Goal: Information Seeking & Learning: Find specific fact

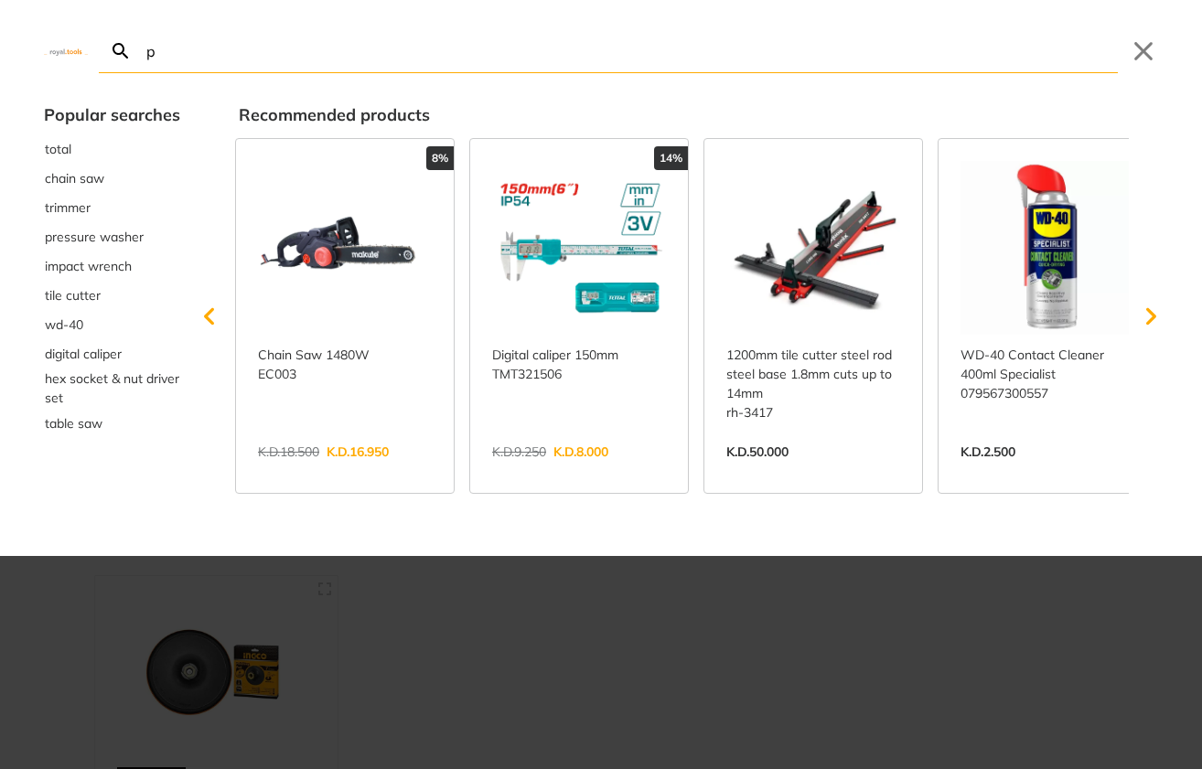
type input "po"
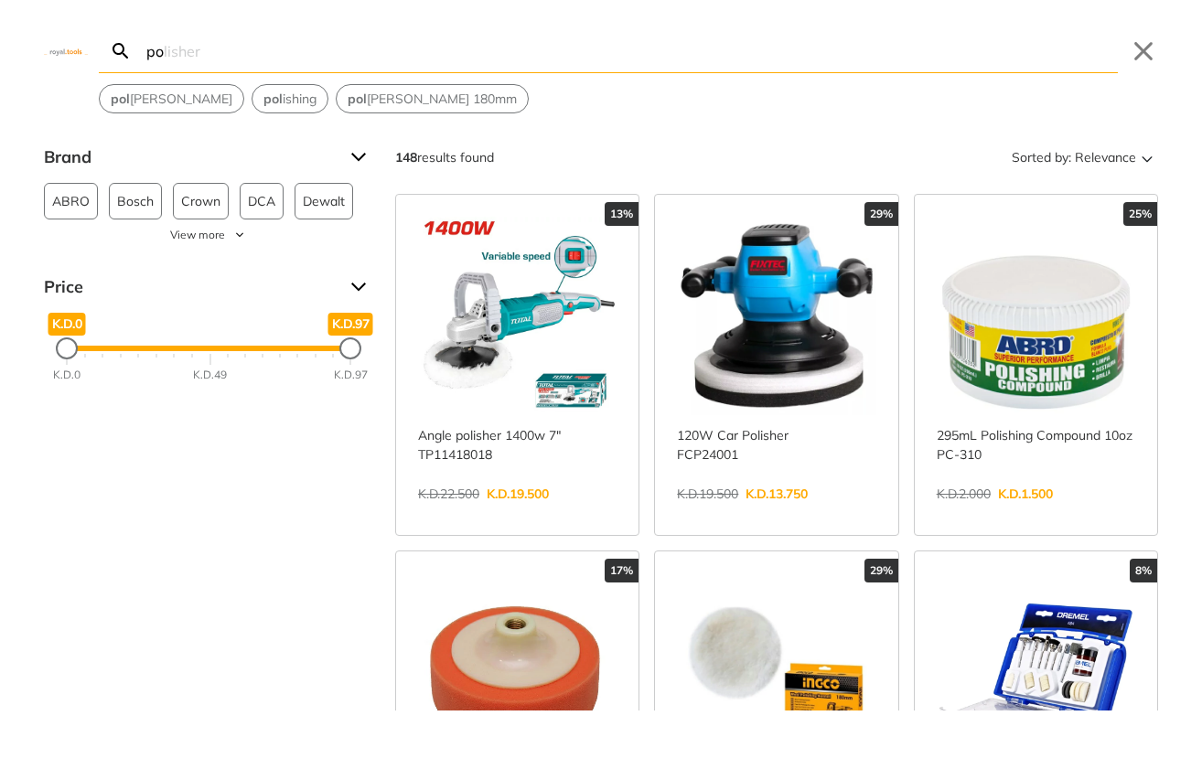
type input "p"
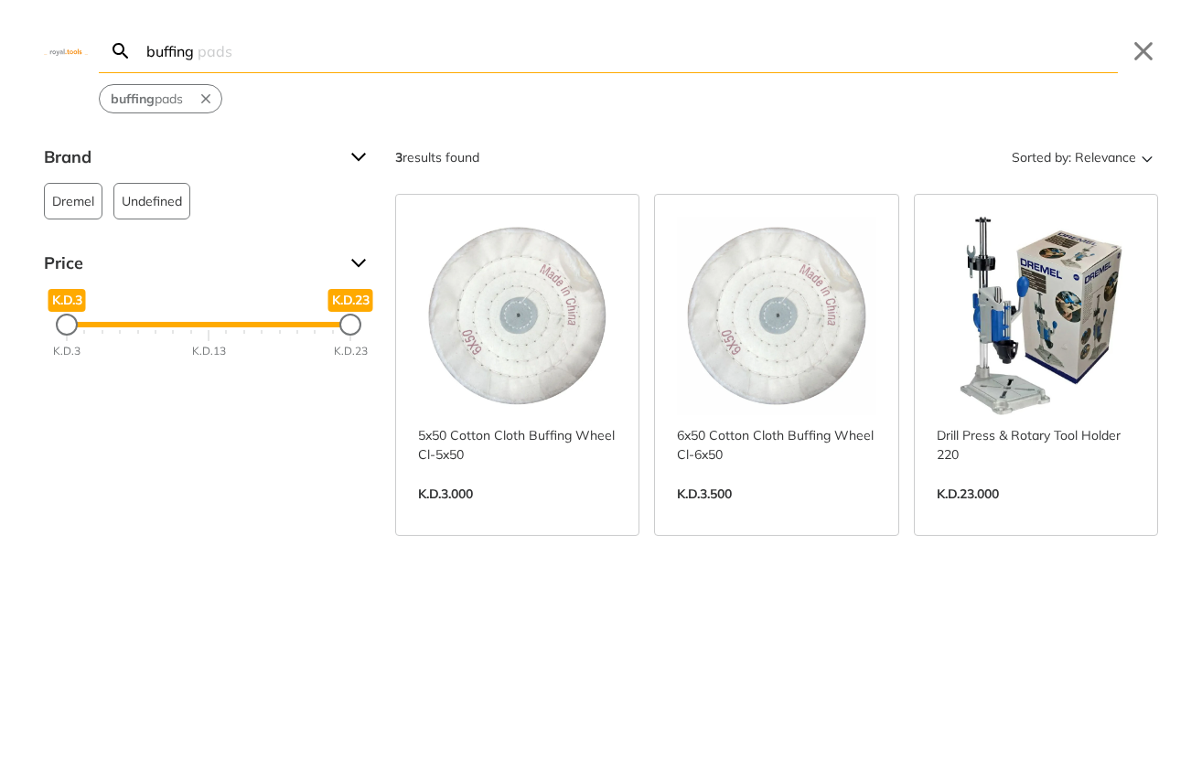
type input "buffing"
